Goal: Obtain resource: Download file/media

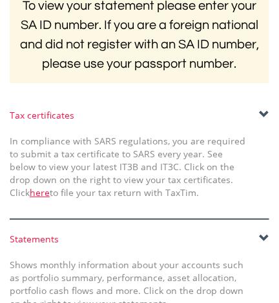
scroll to position [453, 0]
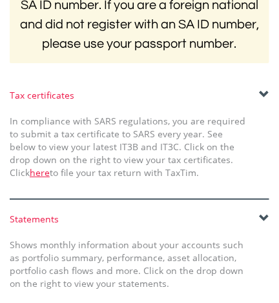
click at [261, 215] on span at bounding box center [264, 219] width 10 height 10
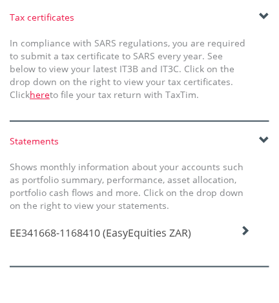
scroll to position [536, 0]
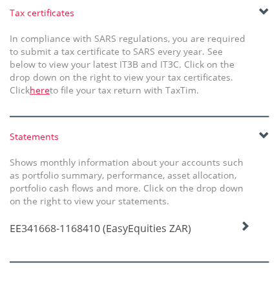
click at [246, 228] on icon at bounding box center [244, 226] width 10 height 10
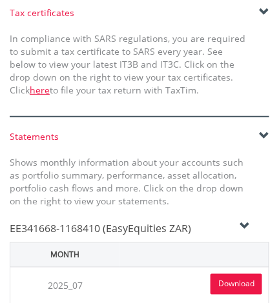
click at [228, 281] on link "Download" at bounding box center [236, 284] width 52 height 21
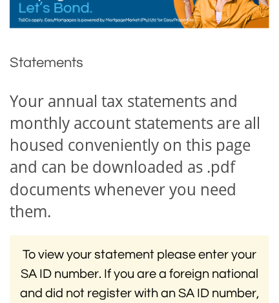
scroll to position [0, 0]
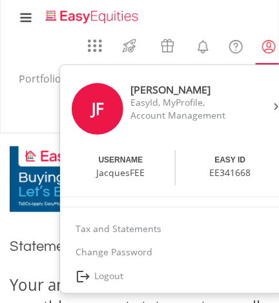
click at [266, 50] on lord-icon "My Profile" at bounding box center [269, 47] width 16 height 16
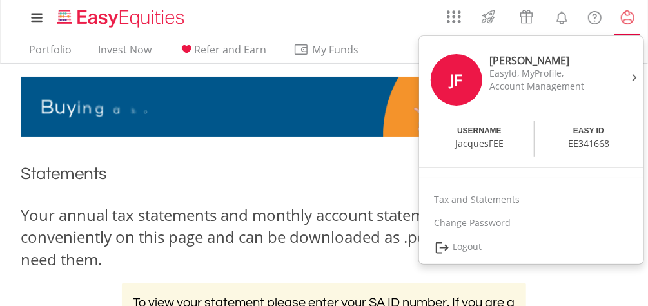
click at [278, 20] on lord-icon "My Profile" at bounding box center [628, 18] width 16 height 16
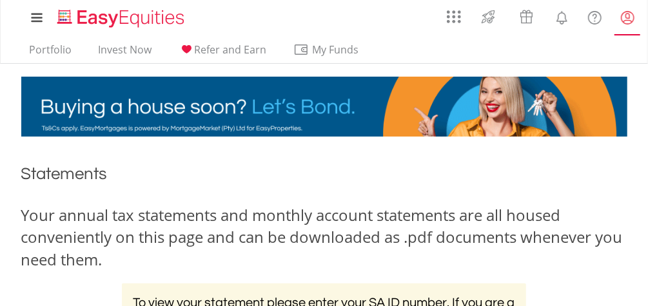
click at [278, 18] on lord-icon "My Profile" at bounding box center [628, 18] width 16 height 16
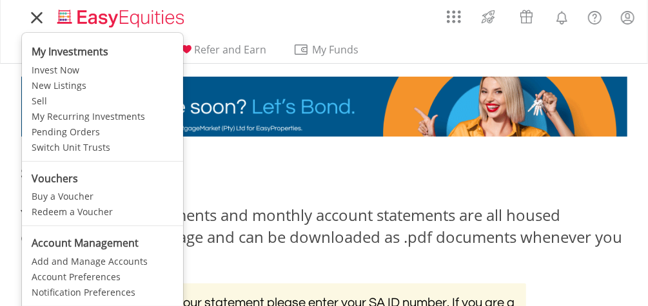
click at [36, 17] on icon at bounding box center [37, 18] width 10 height 10
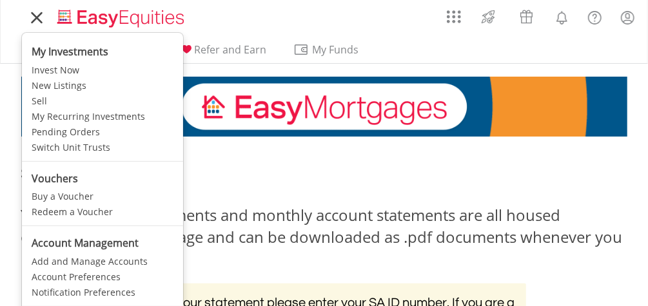
click at [34, 17] on icon at bounding box center [37, 18] width 18 height 16
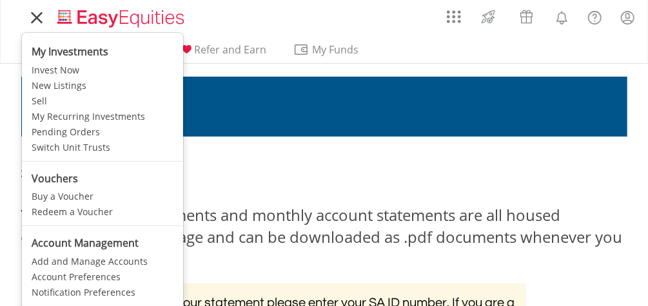
scroll to position [167, 0]
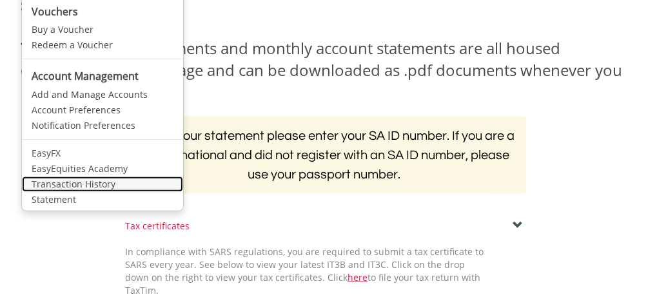
click link "Transaction History" at bounding box center [102, 184] width 161 height 15
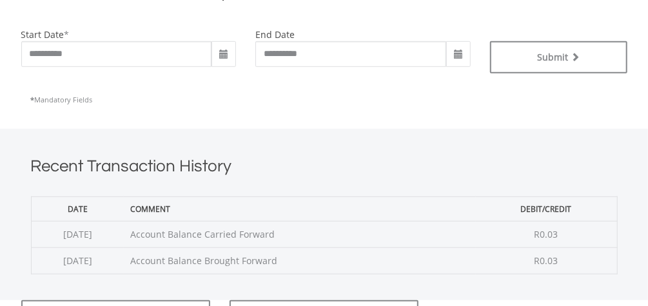
scroll to position [357, 0]
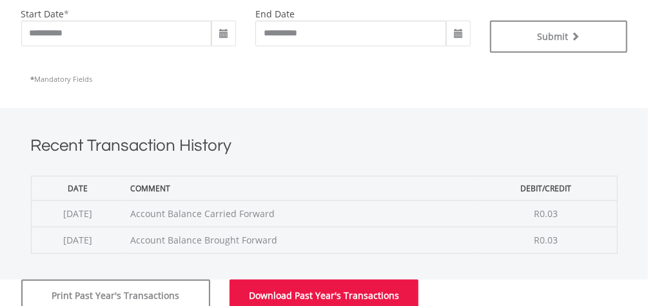
click at [303, 295] on button "Download Past Year's Transactions" at bounding box center [324, 296] width 189 height 32
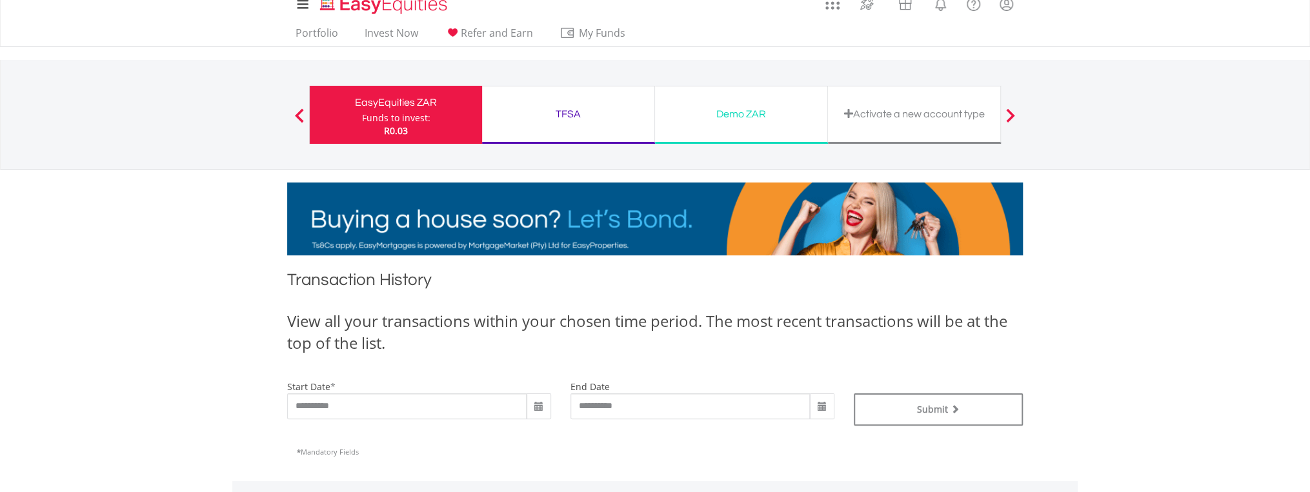
scroll to position [0, 0]
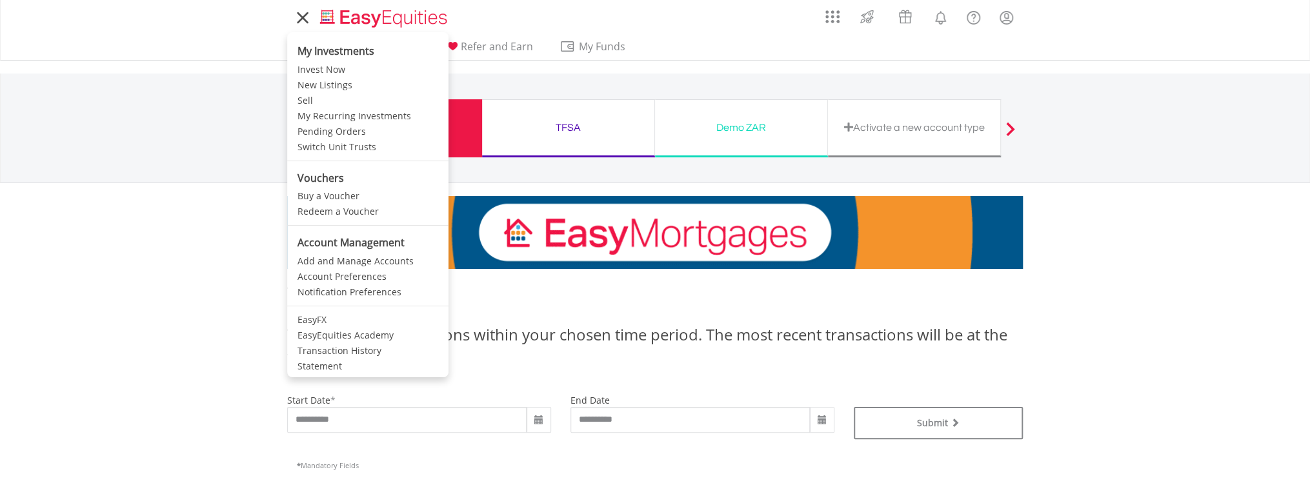
click at [303, 21] on icon at bounding box center [303, 18] width 18 height 16
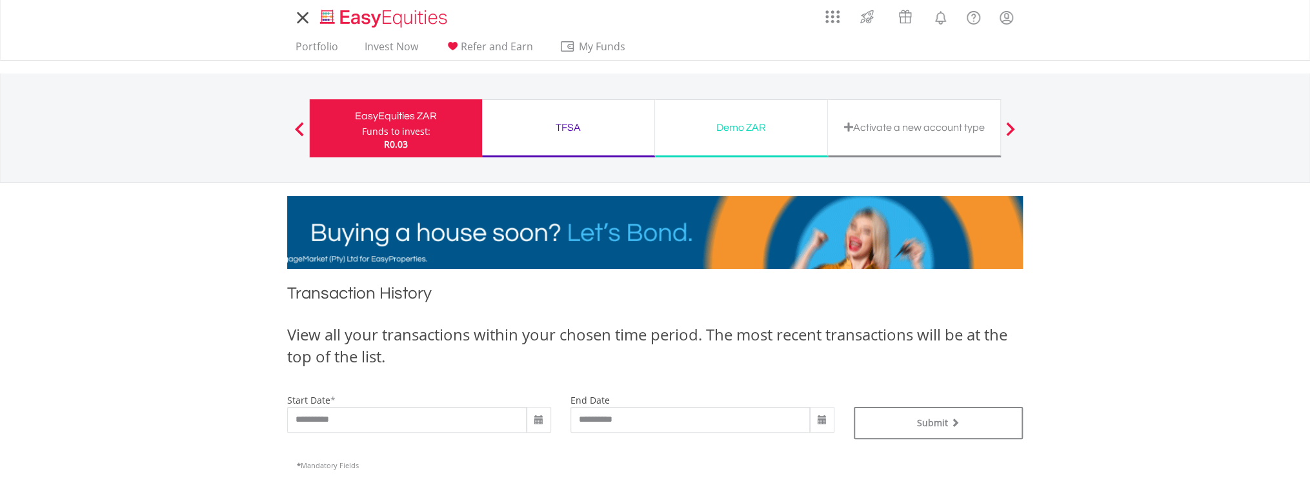
click at [303, 21] on icon at bounding box center [303, 18] width 18 height 16
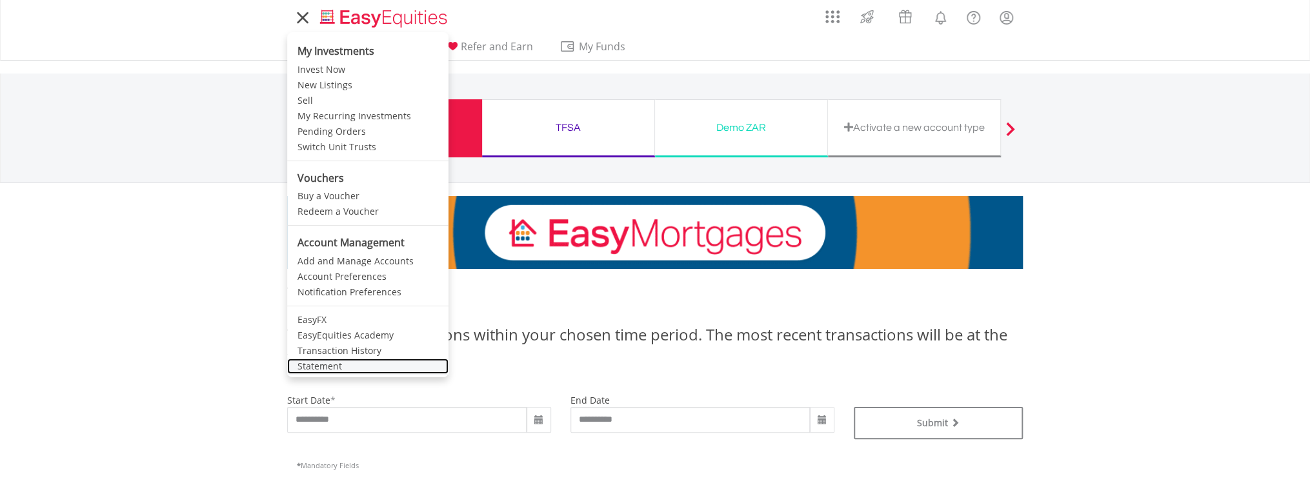
click link "Statement" at bounding box center [367, 366] width 161 height 15
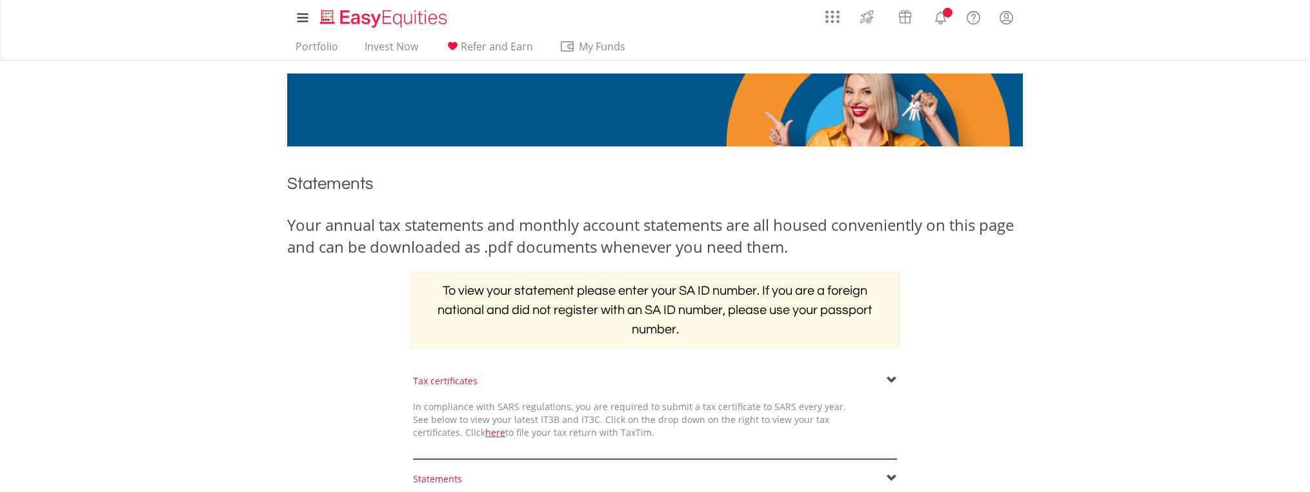
scroll to position [289, 0]
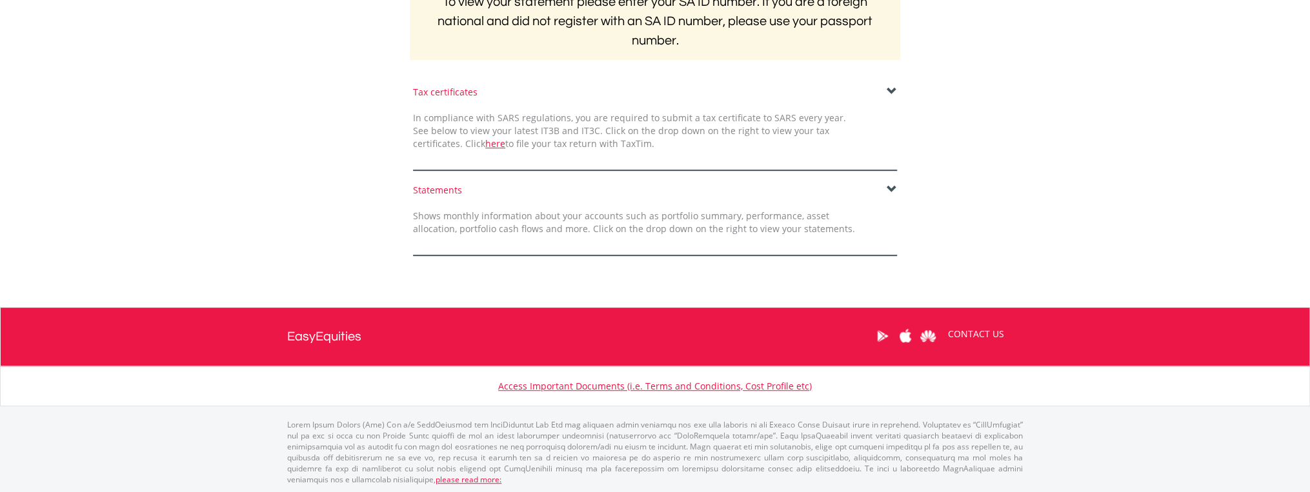
click at [895, 190] on span at bounding box center [891, 189] width 10 height 10
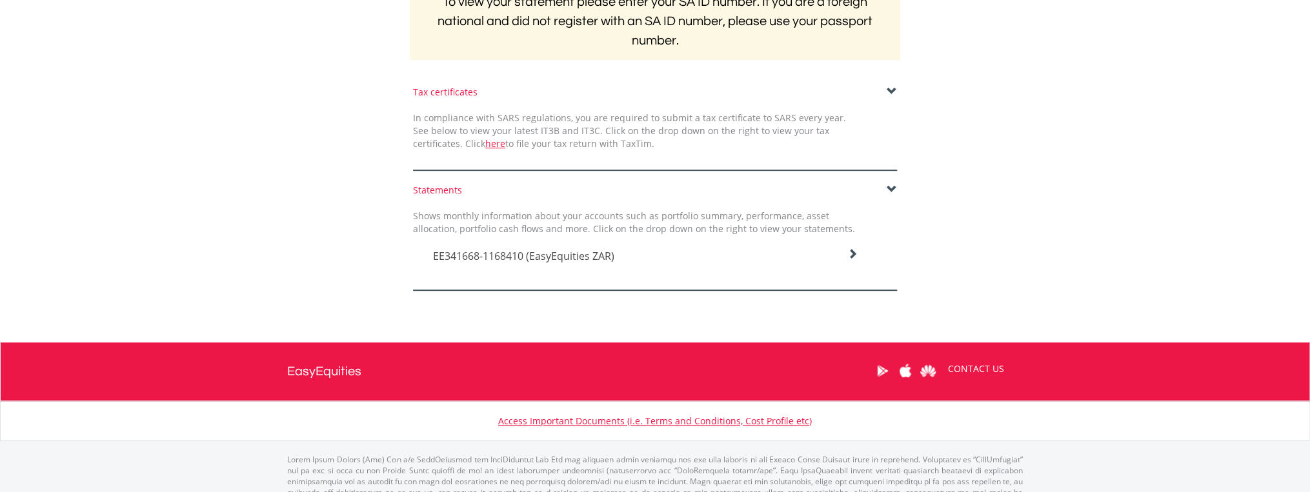
click at [854, 252] on icon at bounding box center [852, 254] width 10 height 10
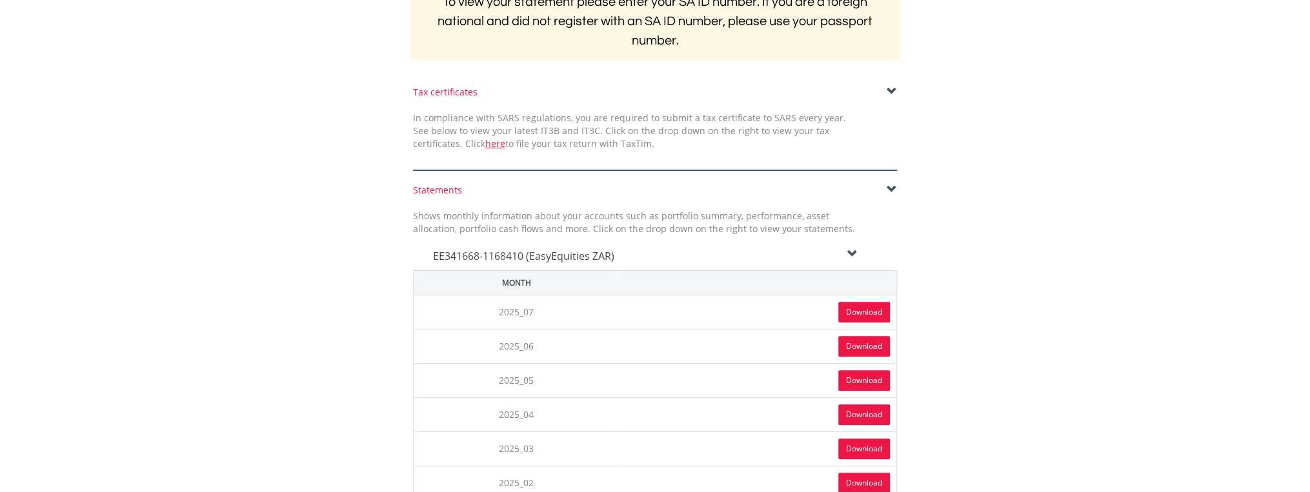
click at [850, 310] on link "Download" at bounding box center [864, 312] width 52 height 21
click at [854, 377] on link "Download" at bounding box center [864, 380] width 52 height 21
click at [850, 414] on link "Download" at bounding box center [864, 414] width 52 height 21
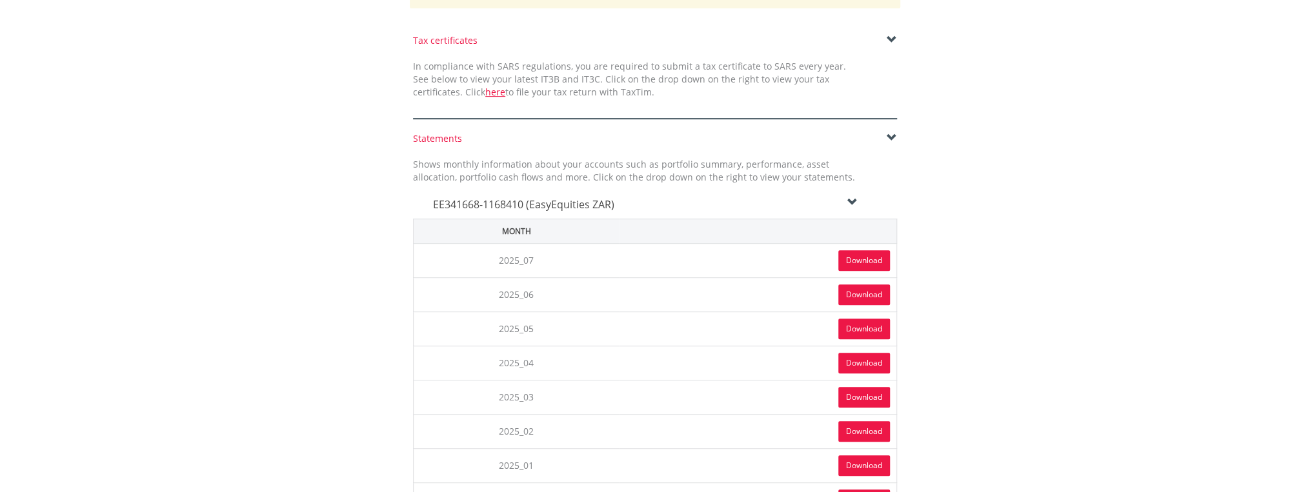
click at [859, 426] on link "Download" at bounding box center [864, 431] width 52 height 21
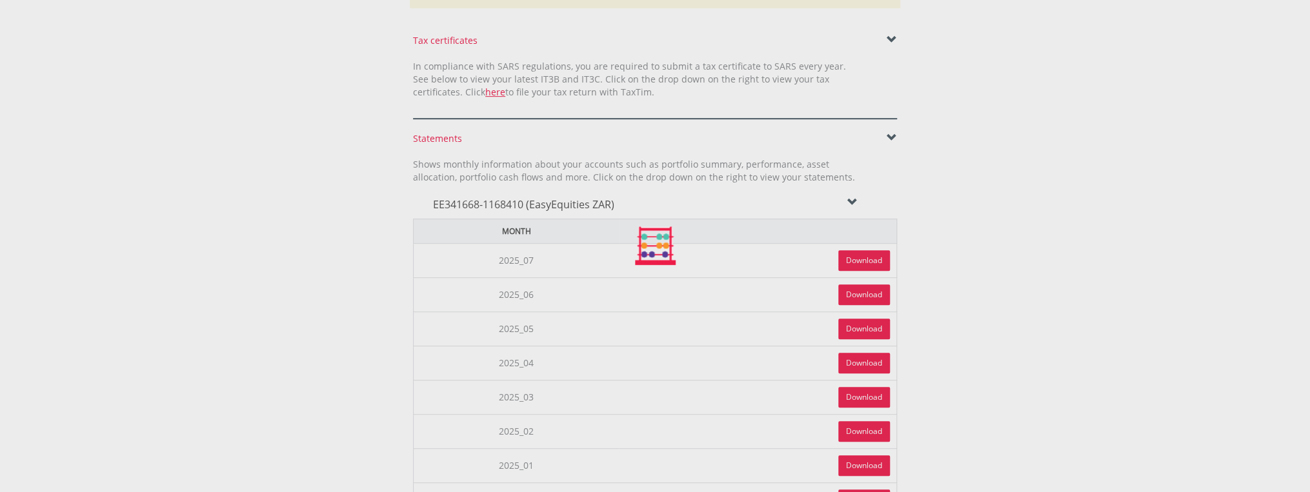
click at [859, 426] on div at bounding box center [655, 246] width 1310 height 492
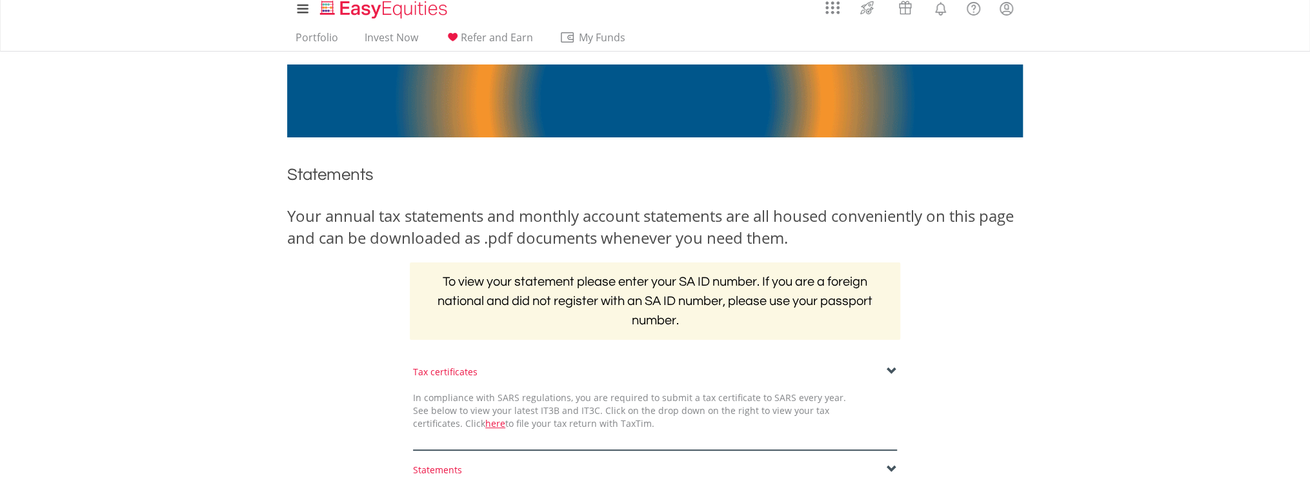
scroll to position [0, 0]
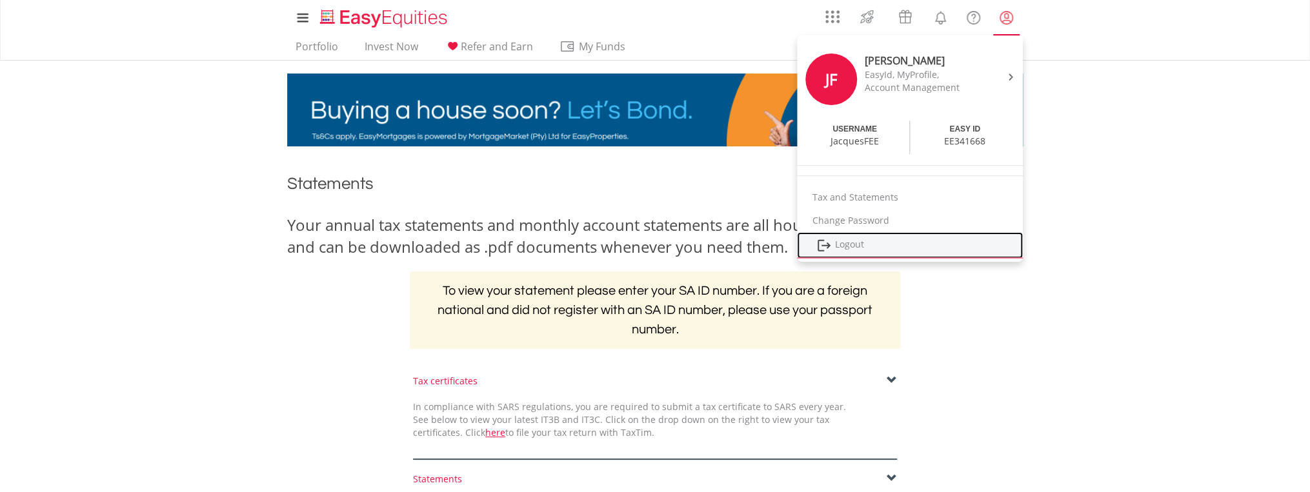
click at [853, 246] on link "Logout" at bounding box center [910, 245] width 226 height 26
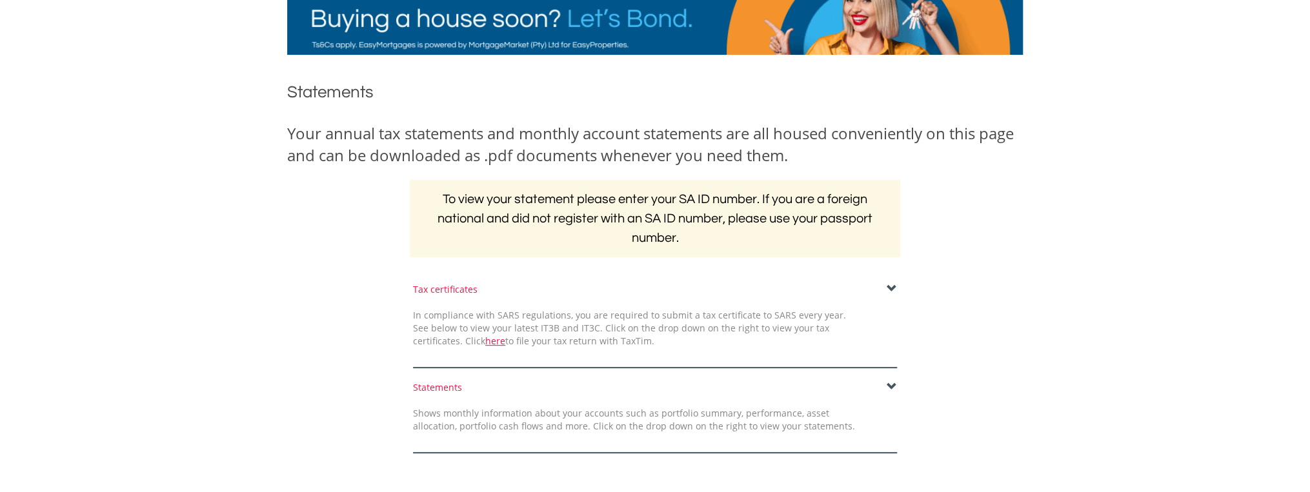
scroll to position [155, 0]
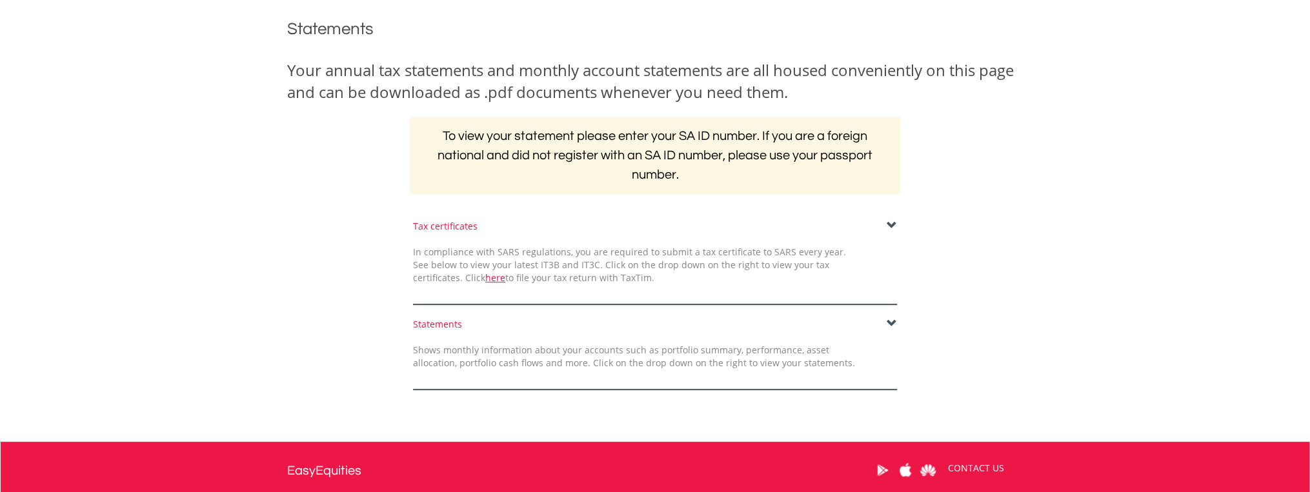
click at [893, 321] on span at bounding box center [891, 324] width 10 height 10
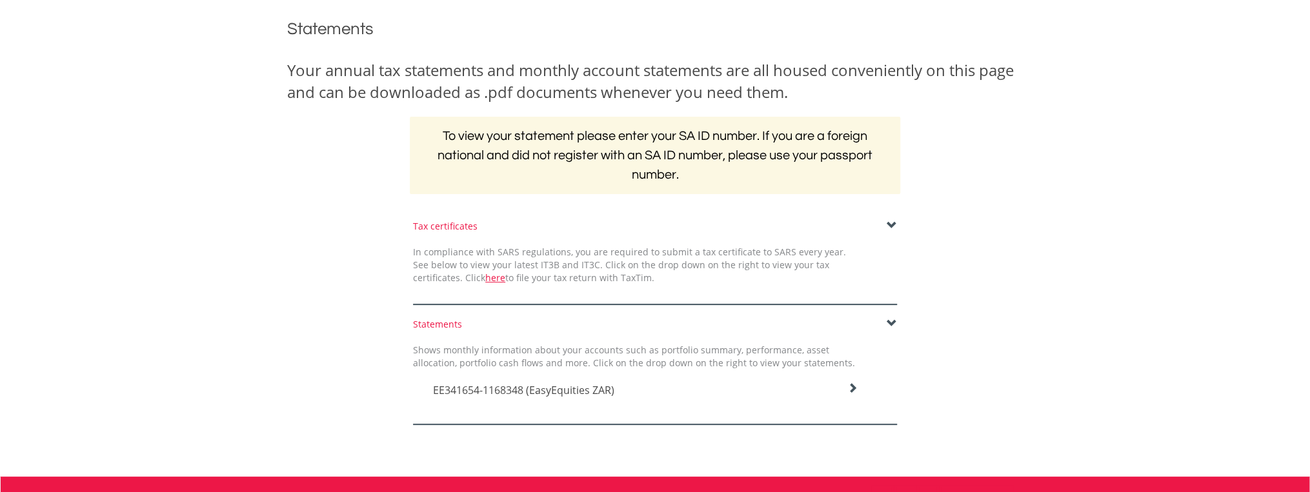
click at [852, 386] on icon at bounding box center [852, 388] width 10 height 10
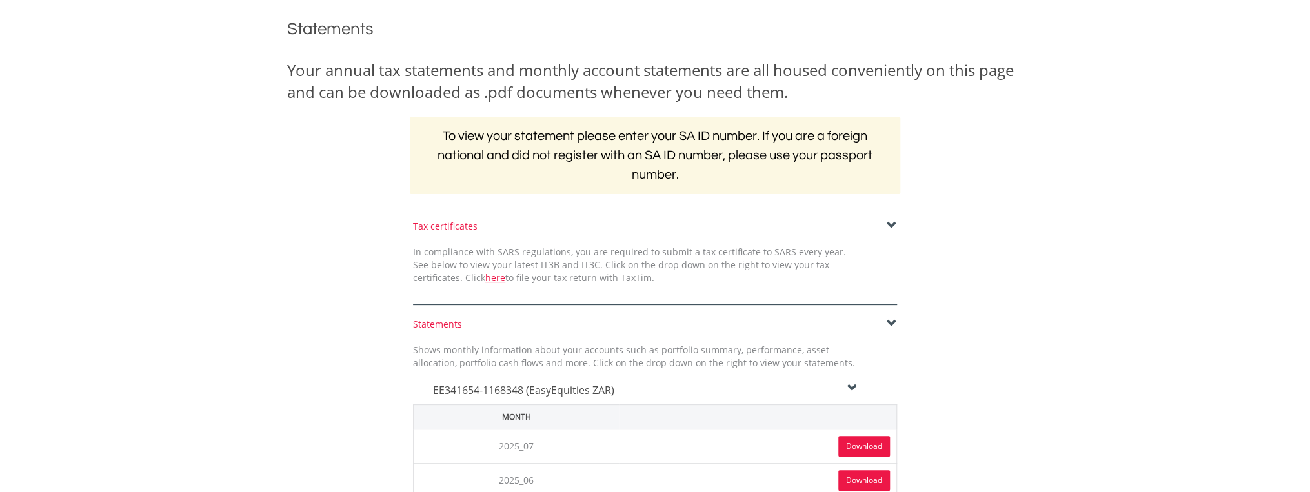
click at [854, 441] on link "Download" at bounding box center [864, 446] width 52 height 21
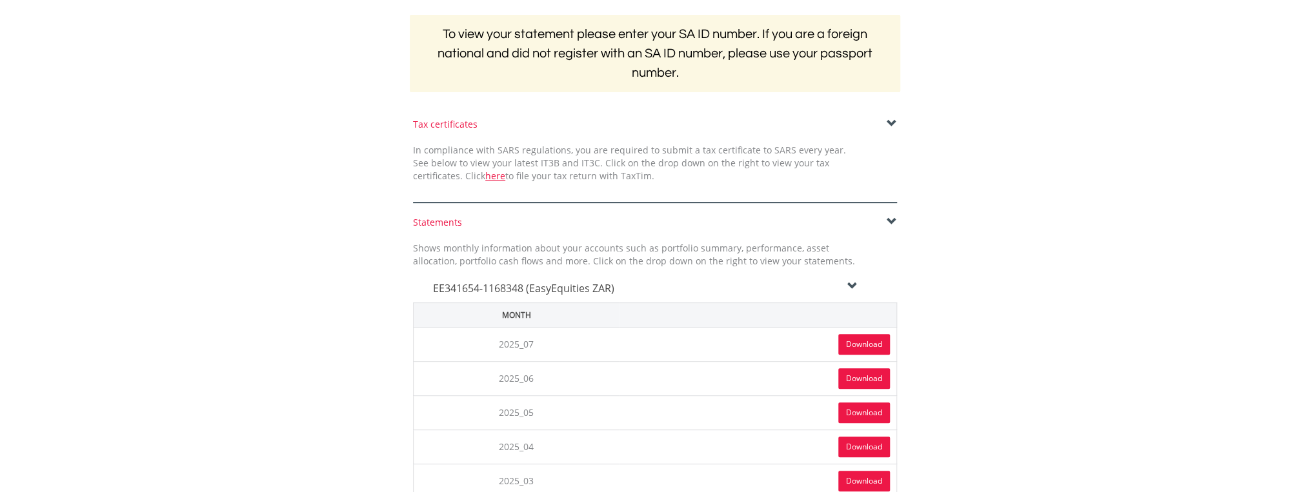
scroll to position [310, 0]
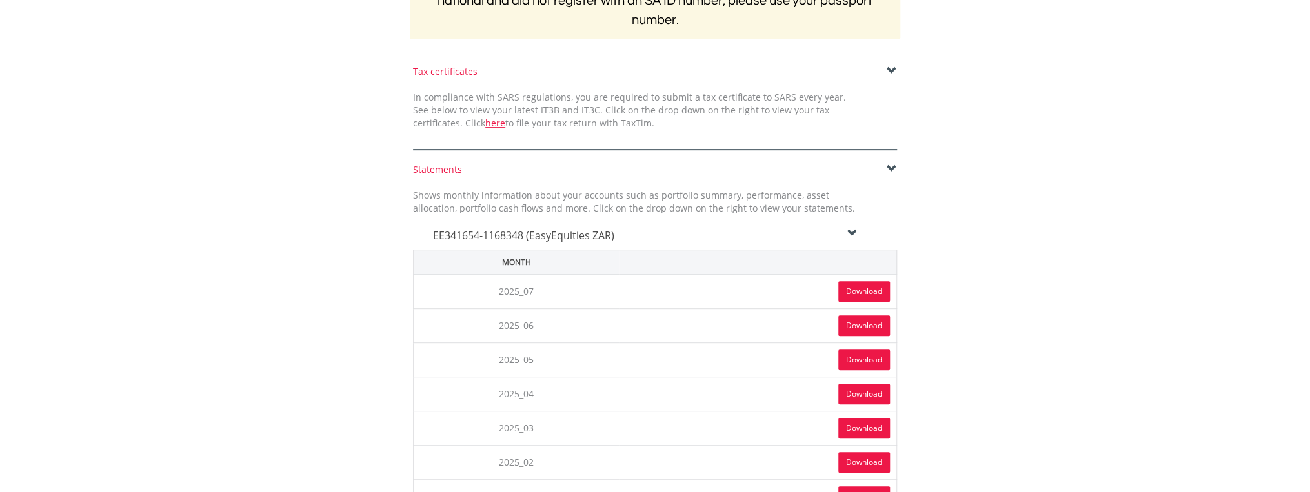
click at [860, 356] on link "Download" at bounding box center [864, 360] width 52 height 21
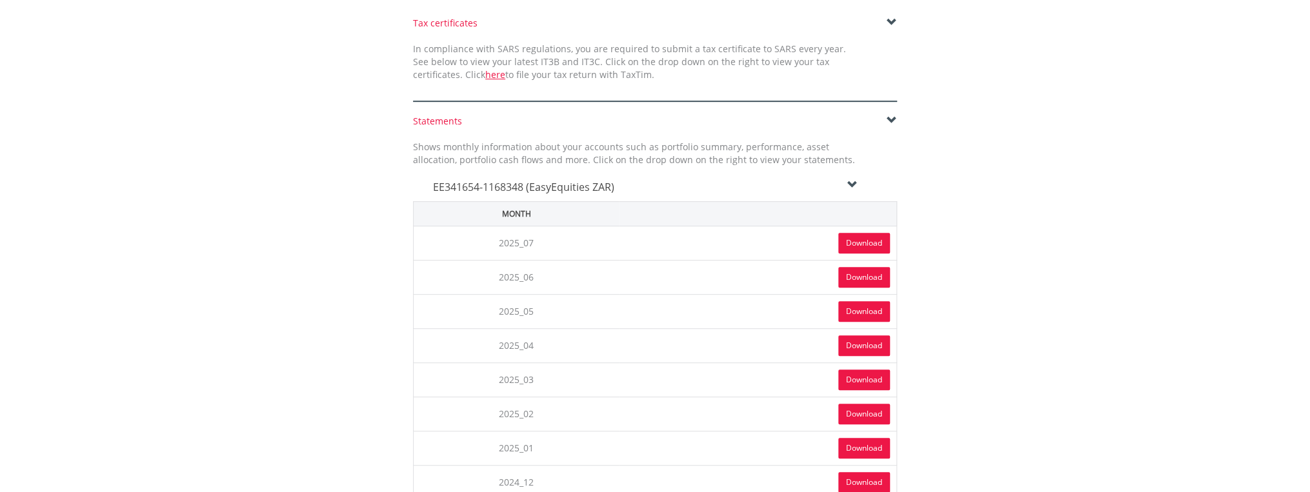
scroll to position [413, 0]
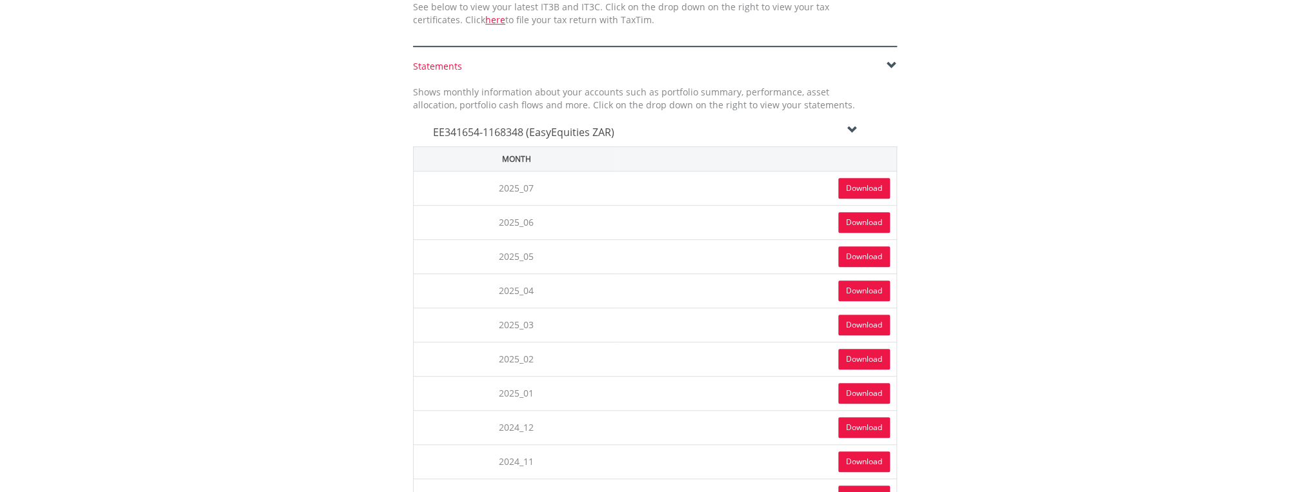
click at [869, 286] on link "Download" at bounding box center [864, 291] width 52 height 21
click at [852, 354] on link "Download" at bounding box center [864, 359] width 52 height 21
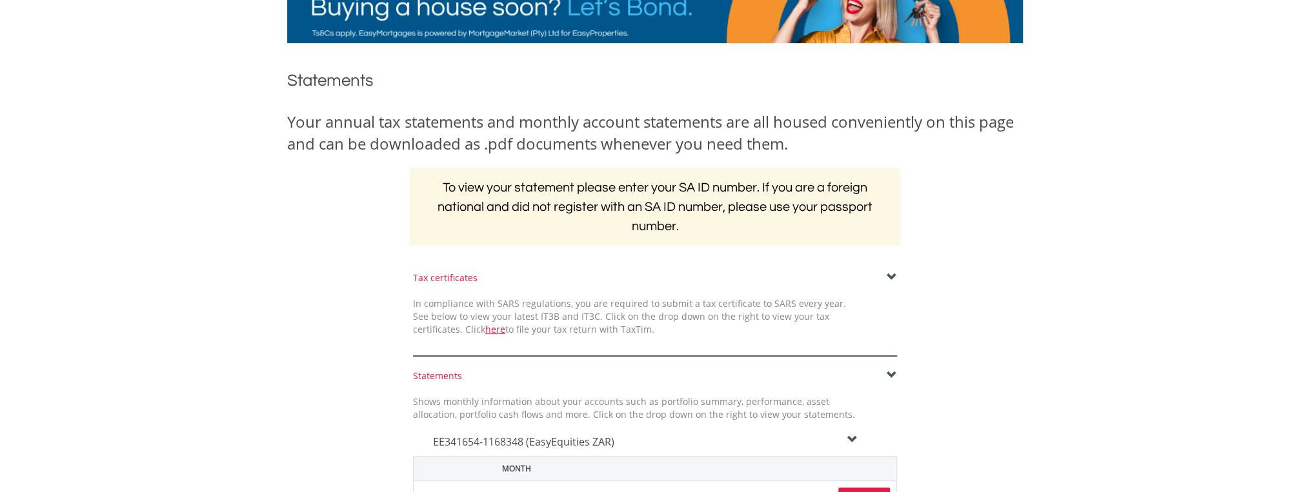
scroll to position [0, 0]
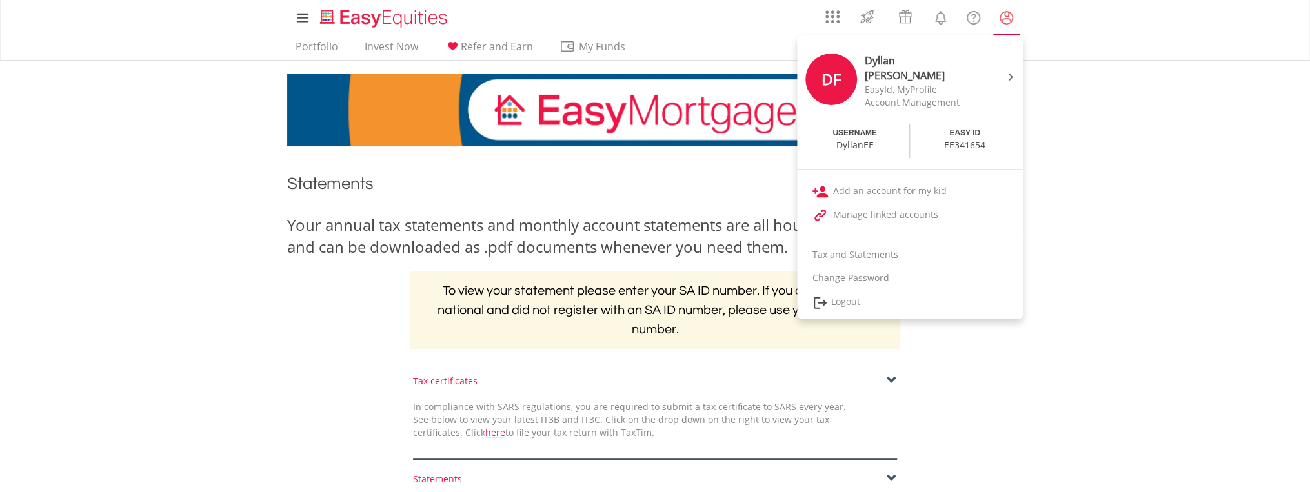
click at [1008, 20] on lord-icon "My Profile" at bounding box center [1006, 18] width 16 height 16
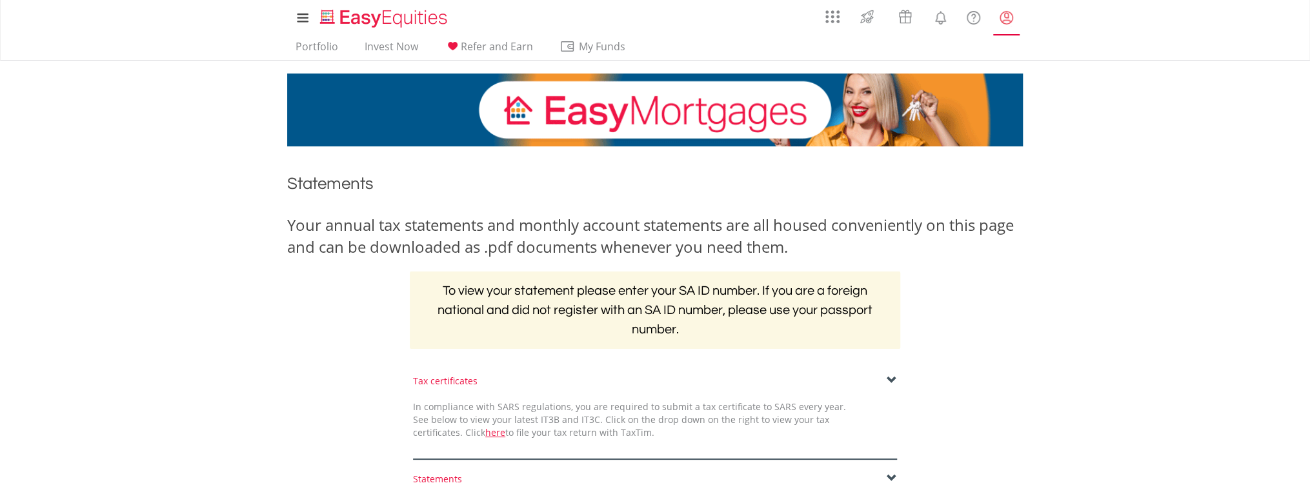
click at [1008, 20] on lord-icon "My Profile" at bounding box center [1006, 18] width 16 height 16
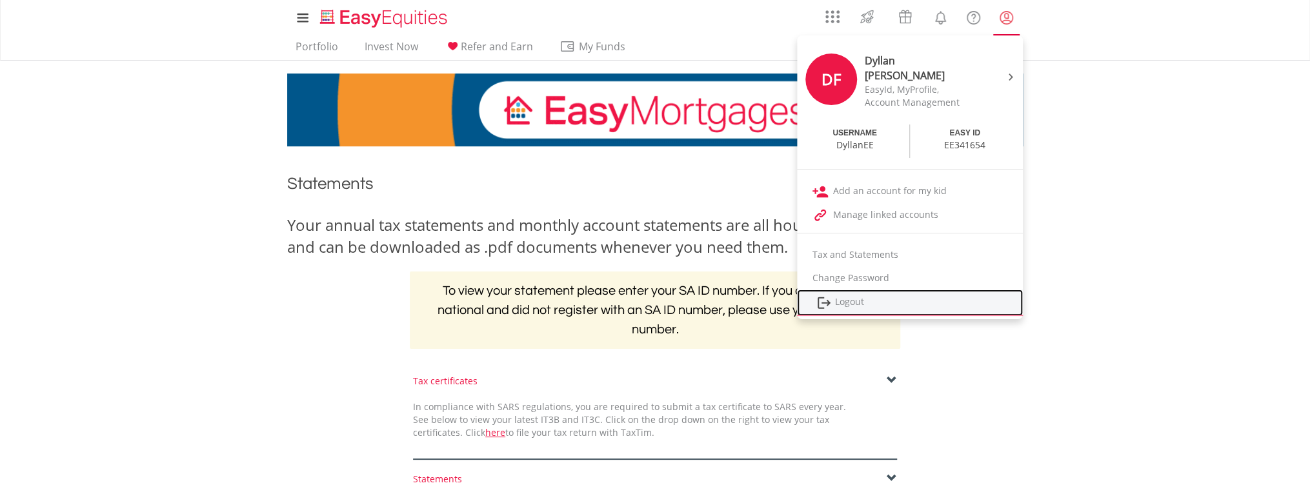
click at [851, 302] on link "Logout" at bounding box center [910, 303] width 226 height 26
